Goal: Transaction & Acquisition: Purchase product/service

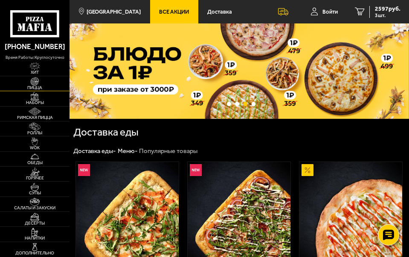
click at [41, 88] on span "Пицца" at bounding box center [35, 88] width 70 height 4
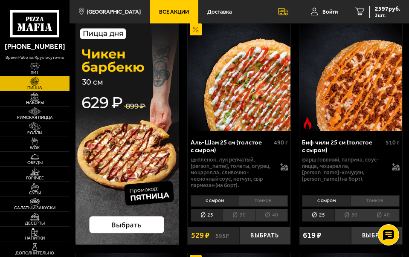
scroll to position [43, 0]
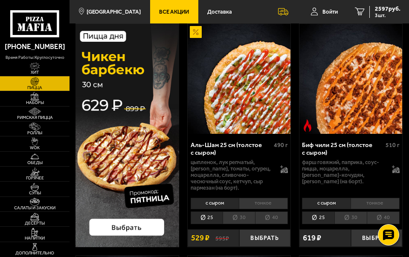
click at [155, 126] on img at bounding box center [128, 135] width 104 height 224
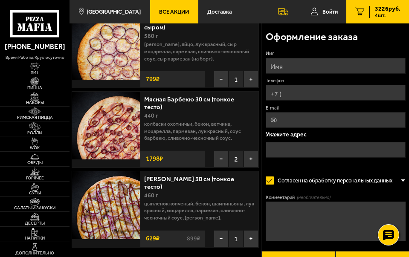
scroll to position [43, 0]
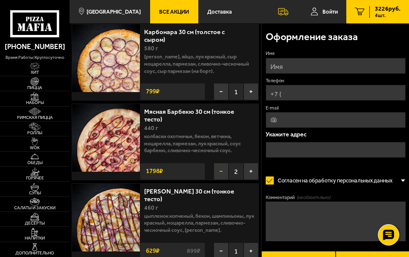
click at [220, 174] on button "−" at bounding box center [221, 171] width 15 height 17
click at [220, 168] on button "−" at bounding box center [221, 171] width 15 height 17
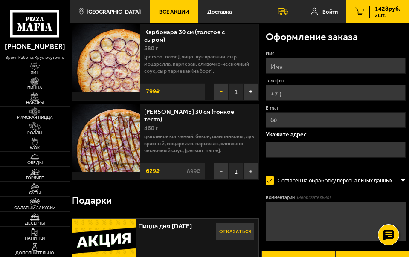
click at [219, 89] on button "−" at bounding box center [221, 91] width 15 height 17
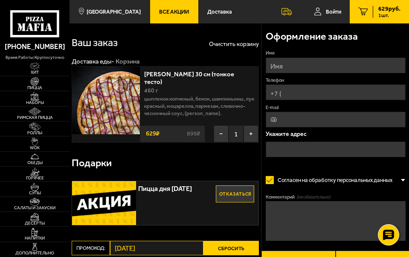
scroll to position [0, 0]
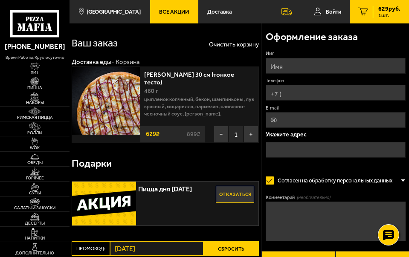
click at [47, 80] on link "Пицца" at bounding box center [35, 83] width 70 height 15
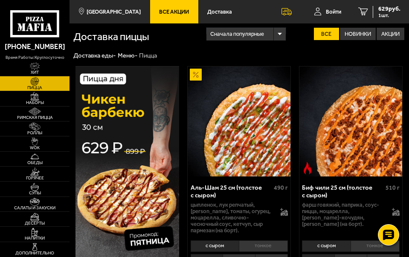
click at [157, 118] on img at bounding box center [128, 178] width 104 height 224
click at [137, 141] on img at bounding box center [128, 178] width 104 height 224
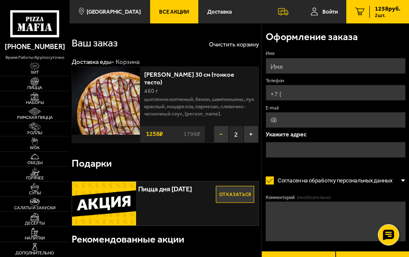
click at [222, 139] on button "−" at bounding box center [221, 134] width 15 height 17
click at [218, 132] on button "−" at bounding box center [221, 134] width 15 height 17
